Goal: Use online tool/utility: Utilize a website feature to perform a specific function

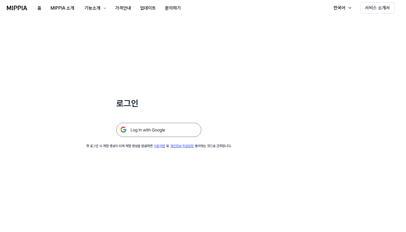
click at [161, 131] on img at bounding box center [158, 130] width 85 height 14
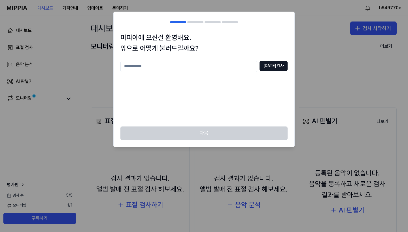
click at [163, 65] on input "text" at bounding box center [188, 66] width 137 height 11
type input "****"
click at [281, 63] on button "[DATE] 검사" at bounding box center [274, 66] width 28 height 10
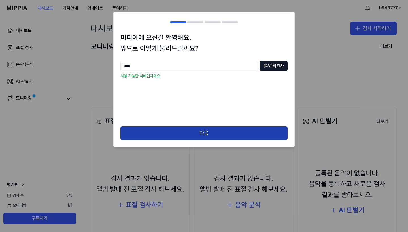
click at [207, 138] on button "다음" at bounding box center [203, 134] width 167 height 14
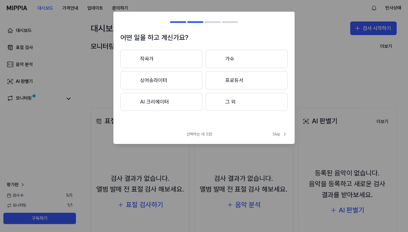
click at [169, 57] on button "작곡가" at bounding box center [161, 59] width 82 height 18
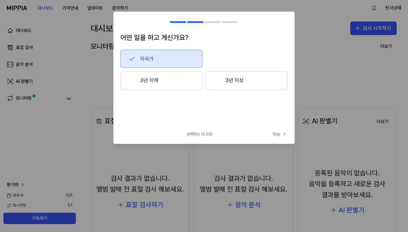
click at [164, 85] on button "3년 이하" at bounding box center [161, 80] width 82 height 19
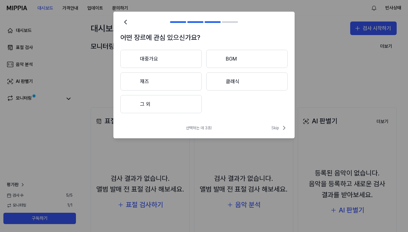
click at [164, 105] on button "그 외" at bounding box center [160, 104] width 81 height 18
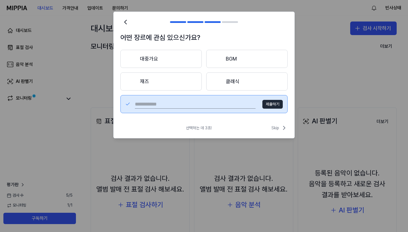
click at [182, 104] on input "text" at bounding box center [195, 104] width 121 height 9
type input "**"
click at [272, 106] on button "제출하기" at bounding box center [272, 104] width 20 height 9
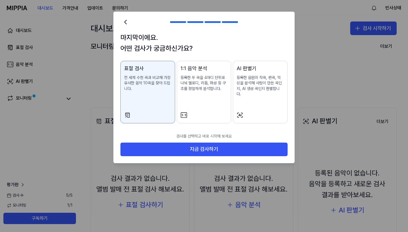
click at [202, 84] on p "등록한 두 곡을 4마디 단위로 나눠 멜로디, 리듬, 화성 등 구조를 정밀하게 분석합니다." at bounding box center [203, 83] width 47 height 17
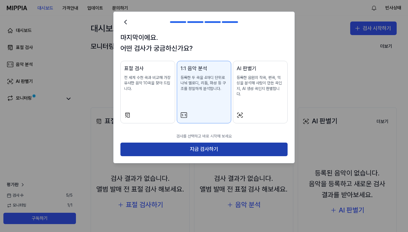
click at [206, 143] on button "지금 검사하기" at bounding box center [203, 150] width 167 height 14
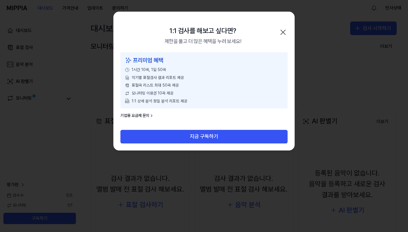
click at [286, 31] on icon "button" at bounding box center [282, 32] width 9 height 9
